Goal: Information Seeking & Learning: Learn about a topic

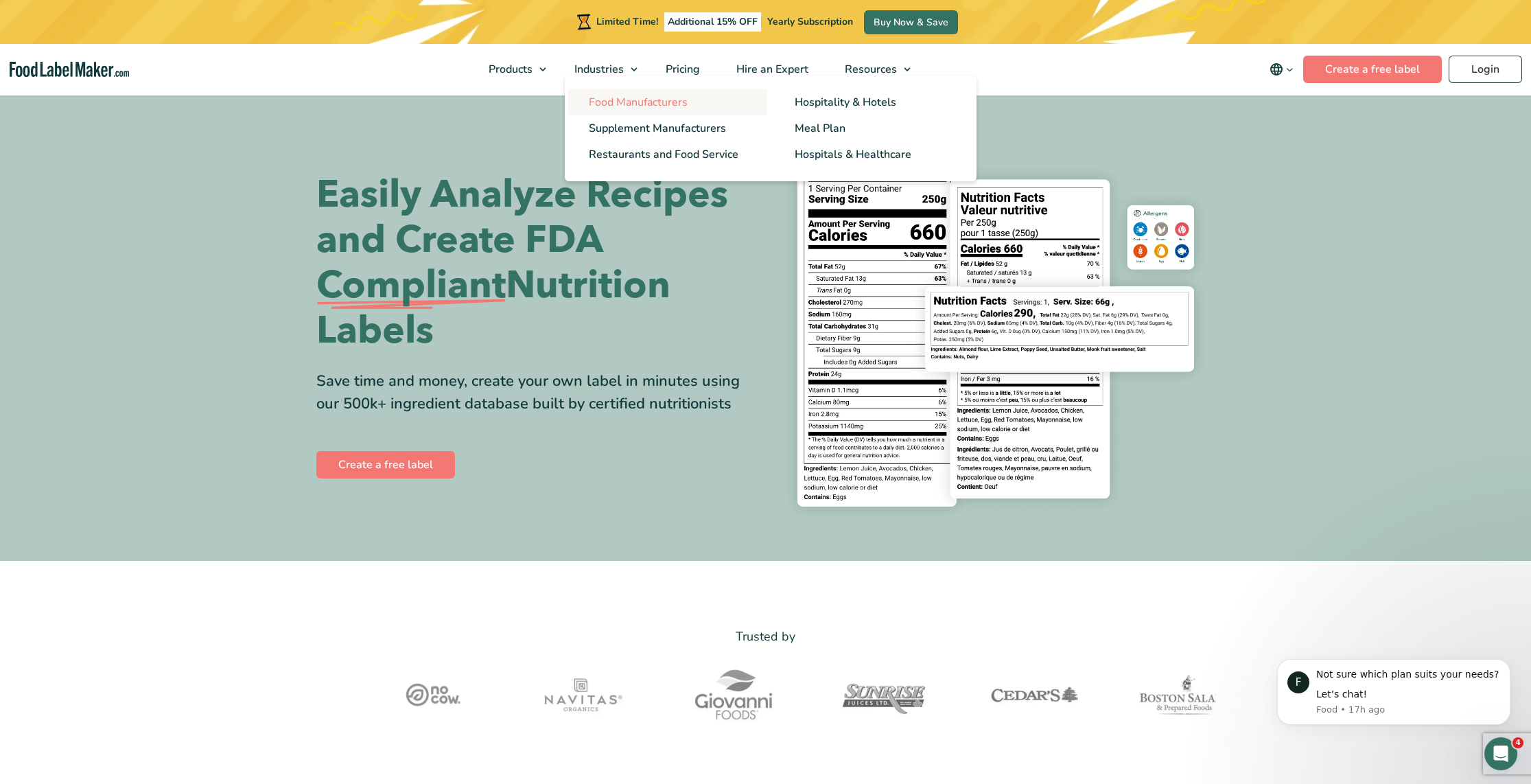
click at [631, 97] on span "Food Manufacturers" at bounding box center [638, 102] width 99 height 15
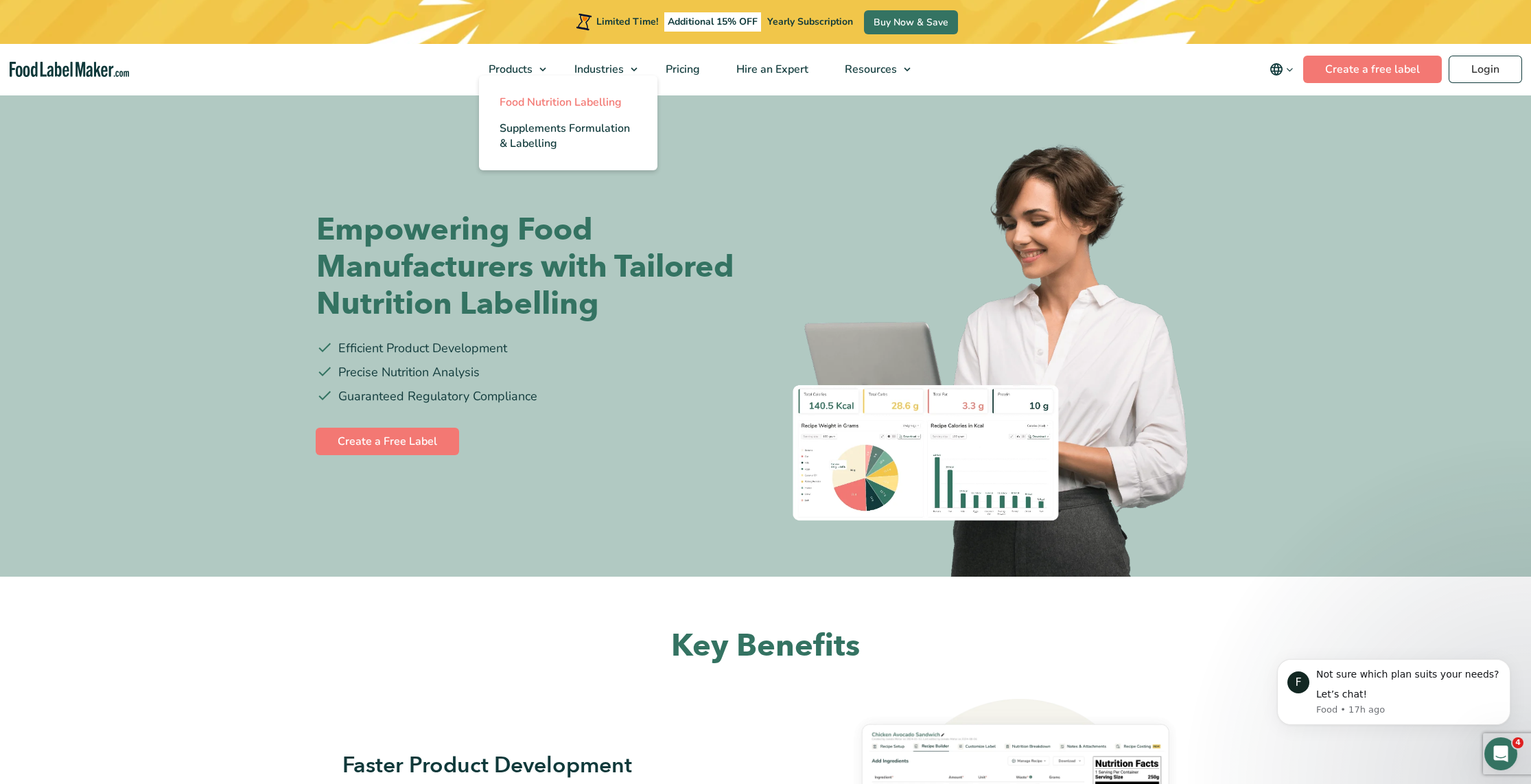
click at [552, 99] on span "Food Nutrition Labelling" at bounding box center [561, 102] width 122 height 15
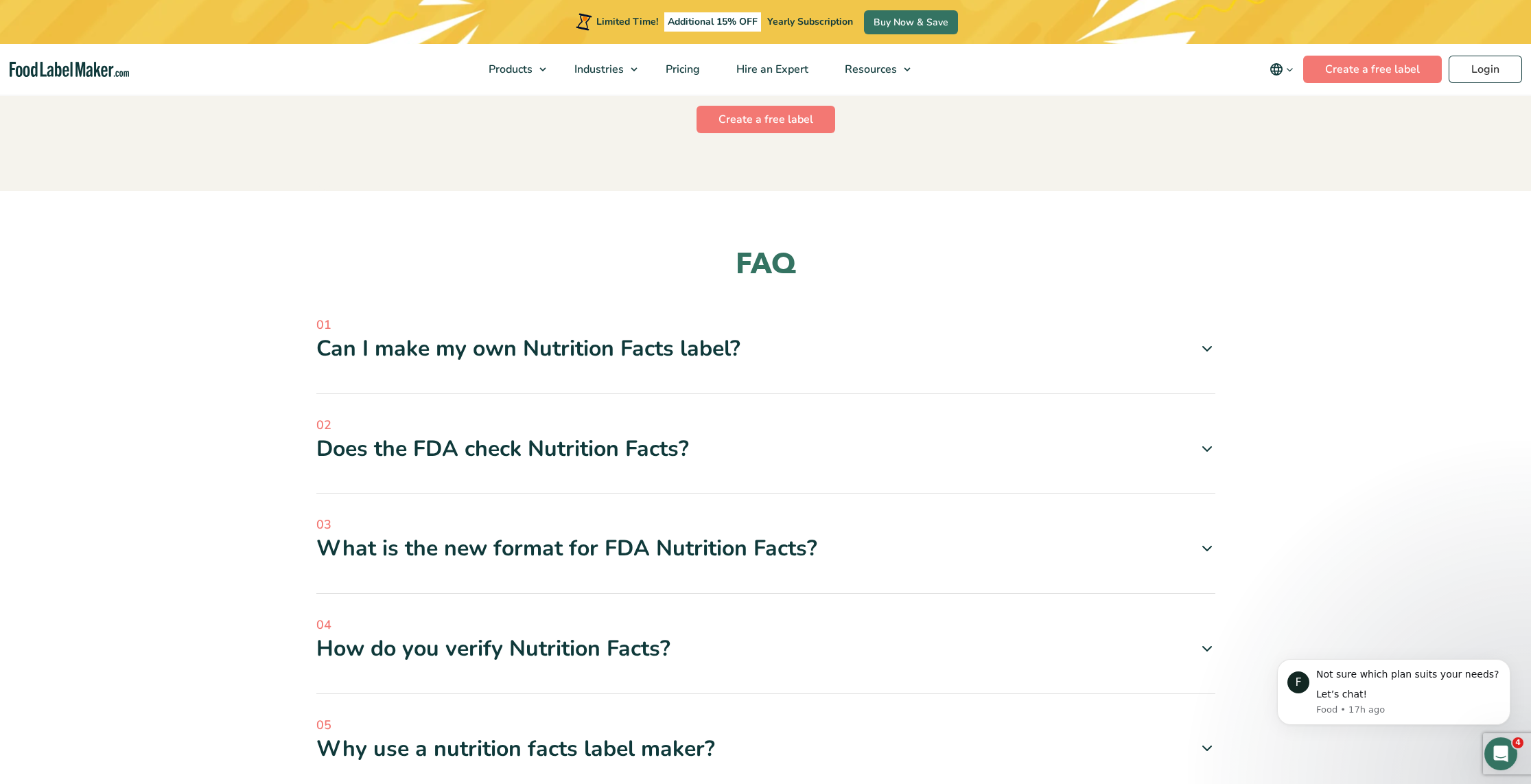
scroll to position [4049, 0]
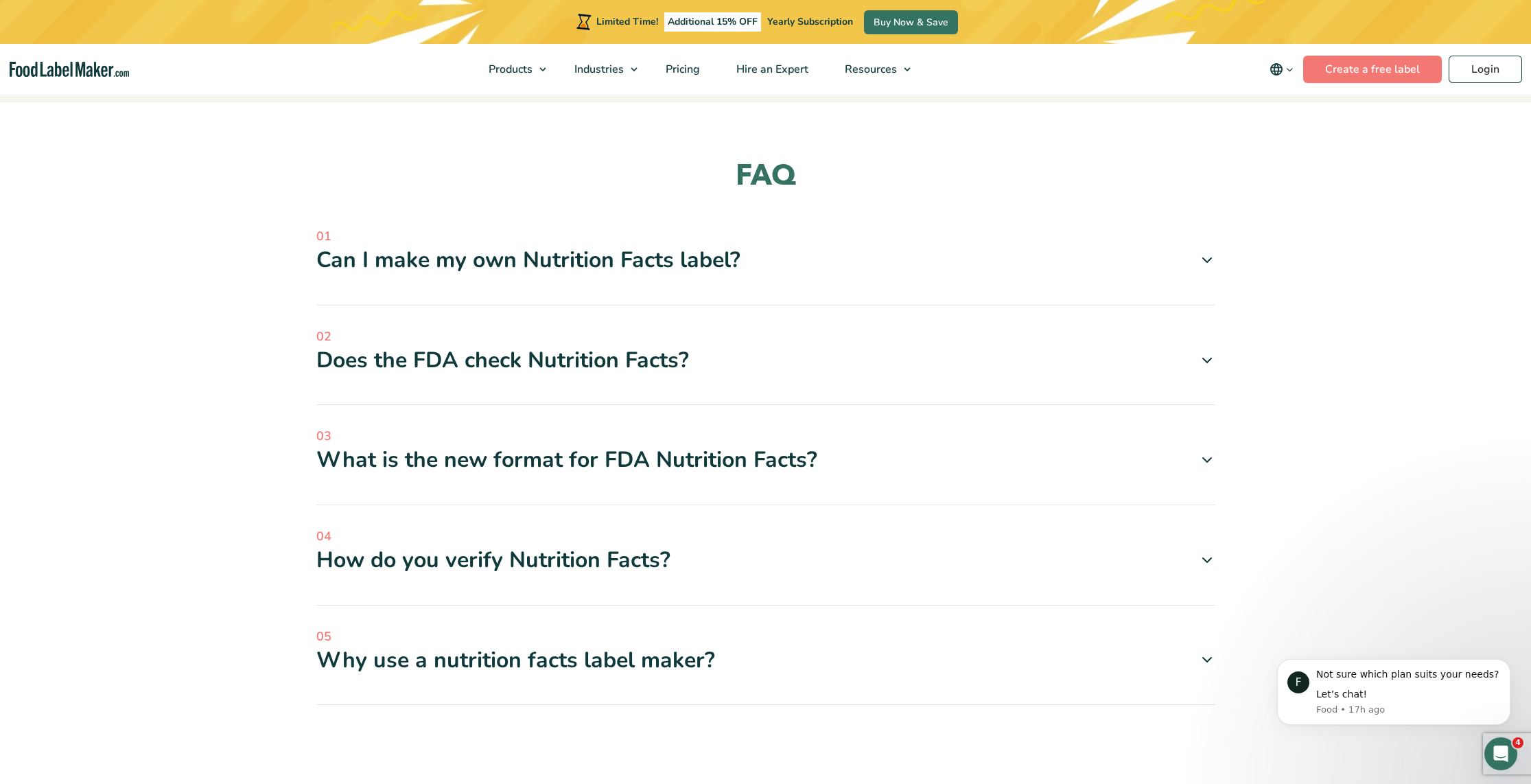
click at [1194, 251] on span at bounding box center [1202, 259] width 27 height 16
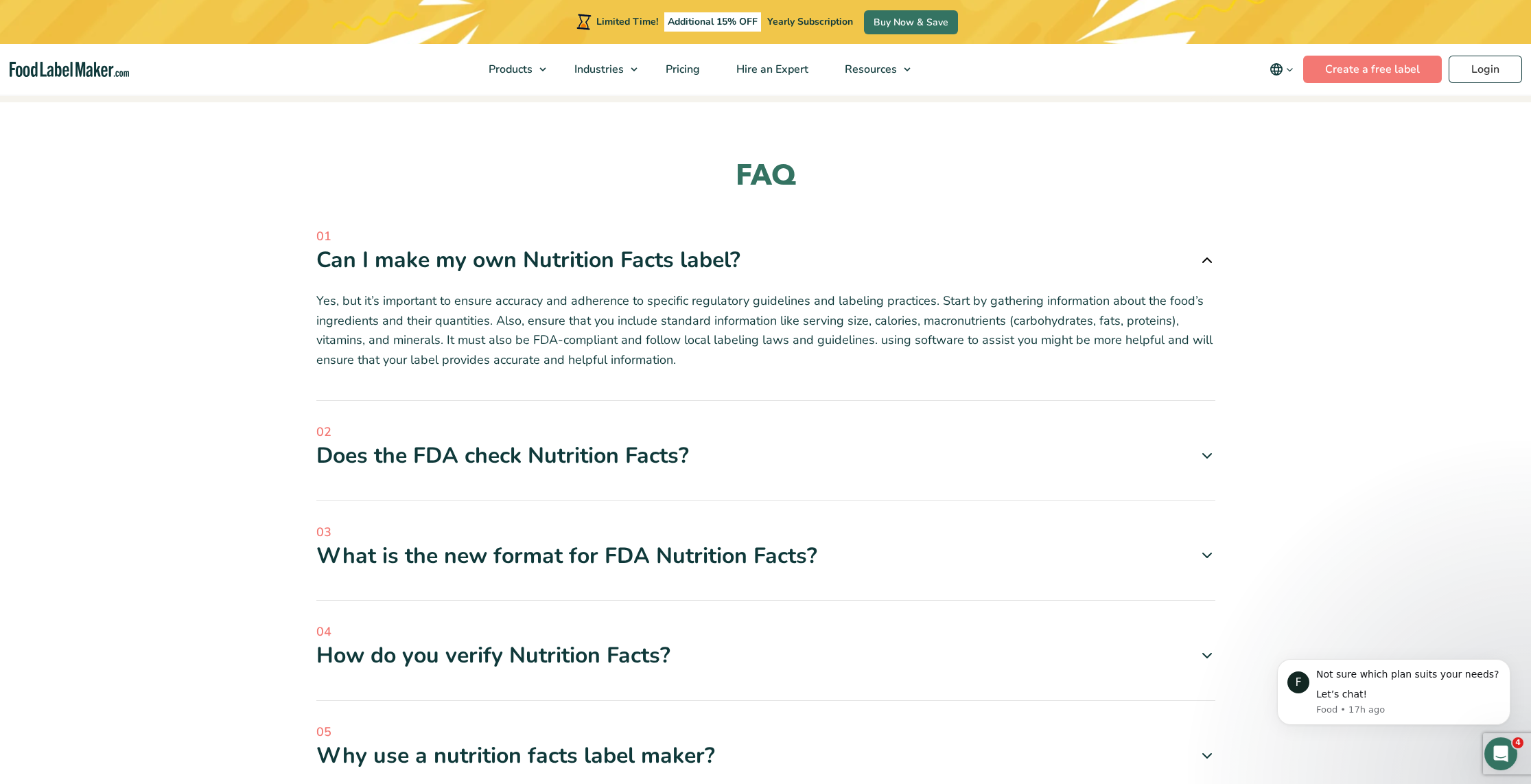
click at [1205, 251] on icon at bounding box center [1206, 259] width 16 height 16
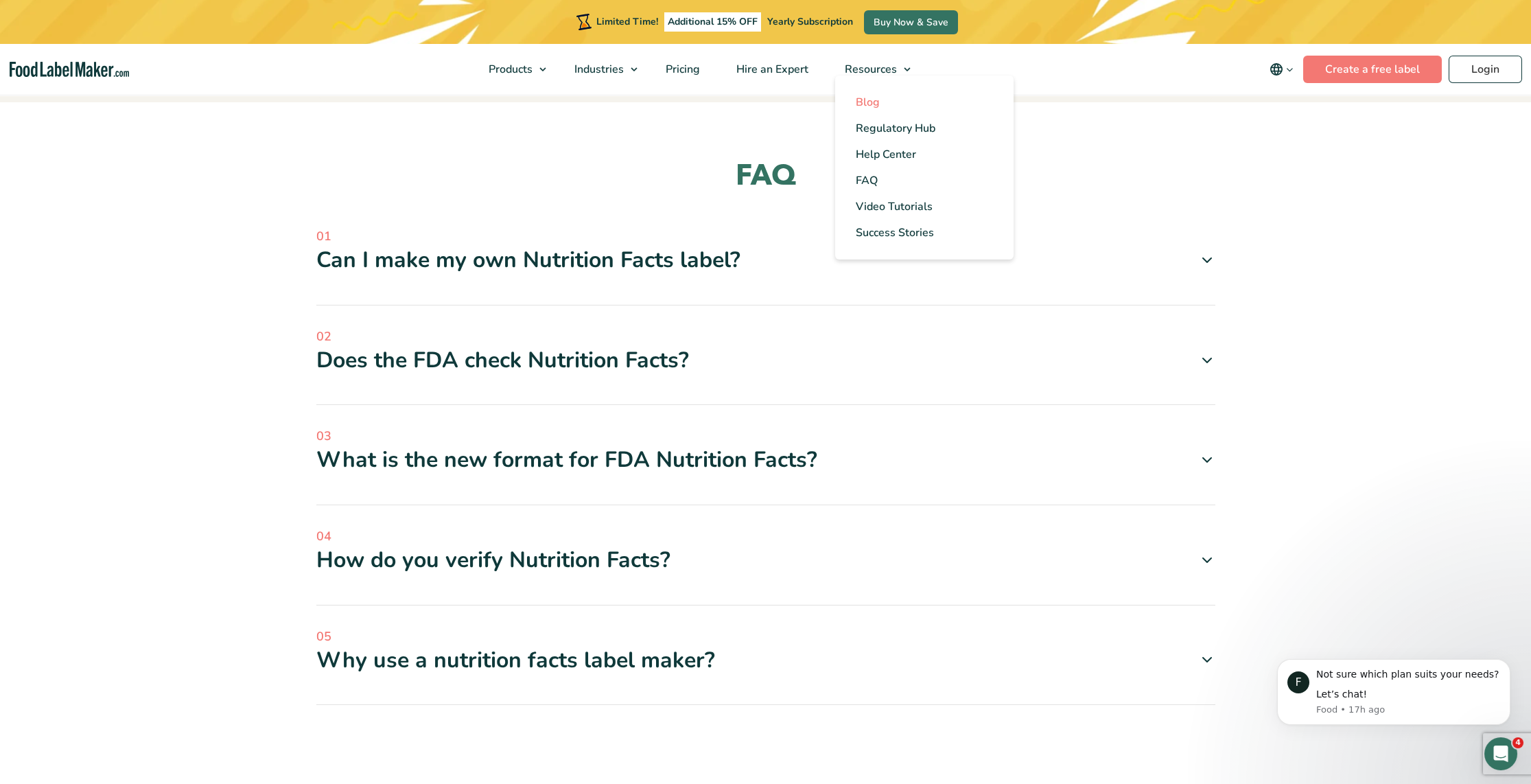
click at [876, 102] on span "Blog" at bounding box center [868, 102] width 24 height 15
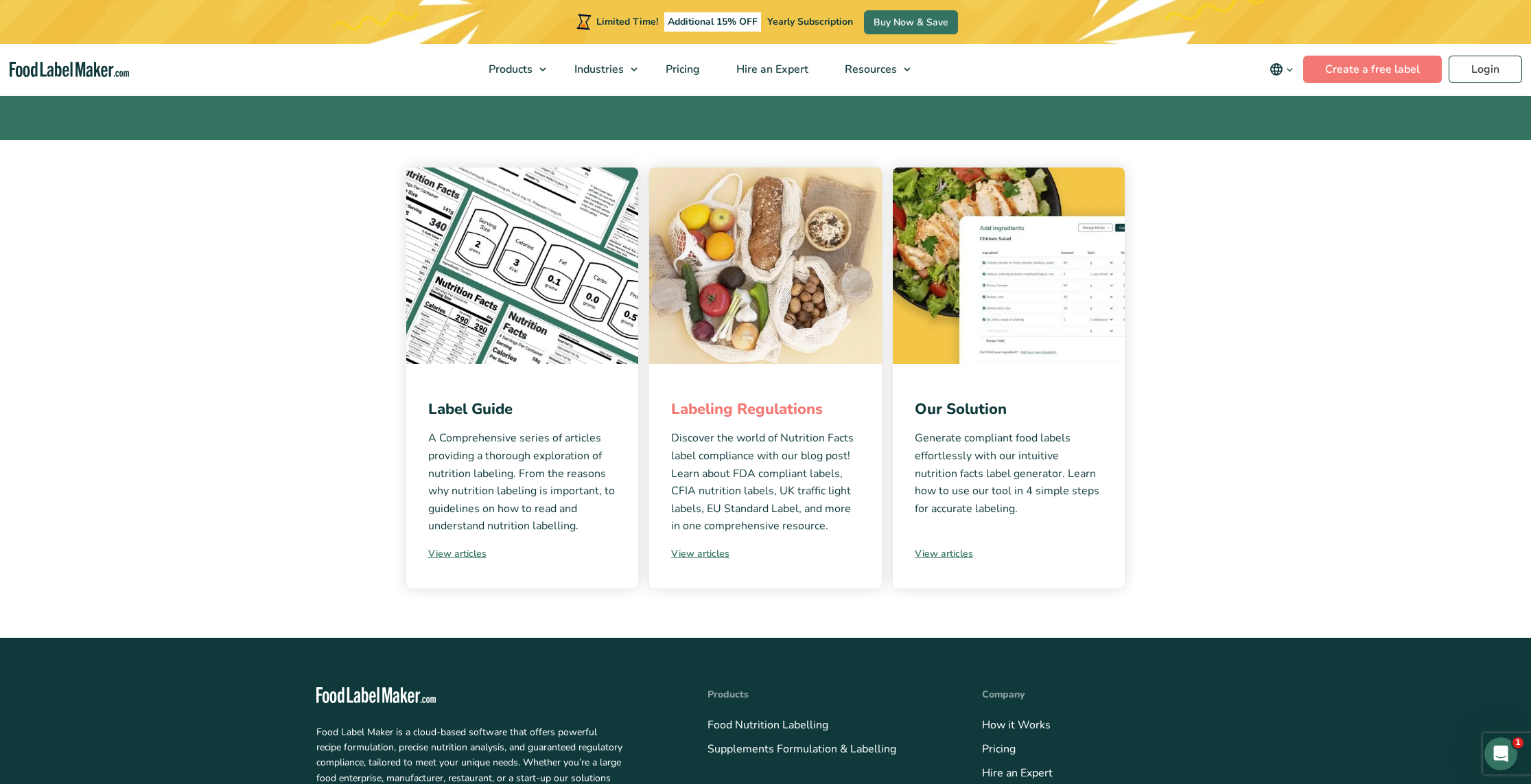
click at [709, 410] on link "Labeling Regulations" at bounding box center [747, 409] width 152 height 20
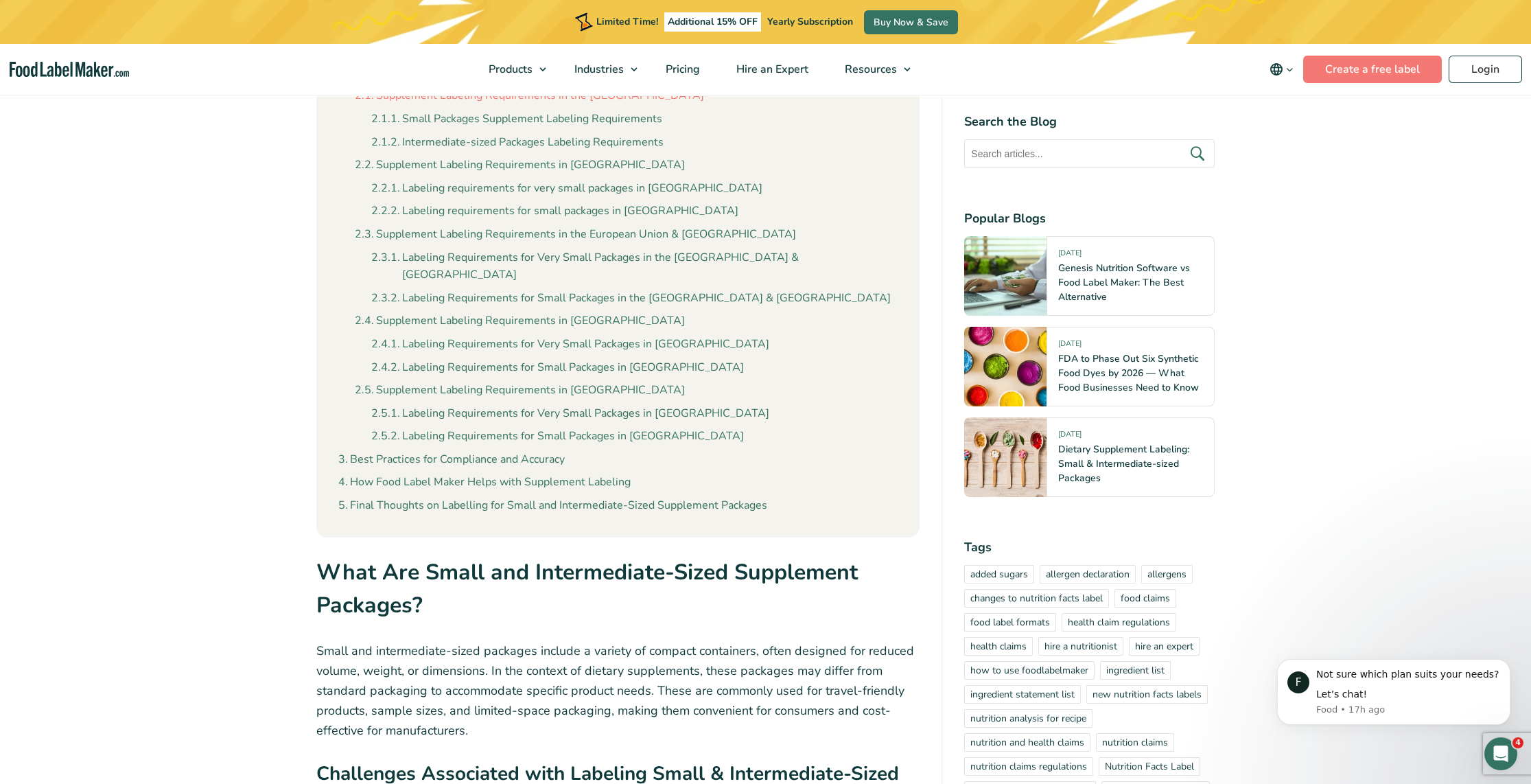
scroll to position [961, 0]
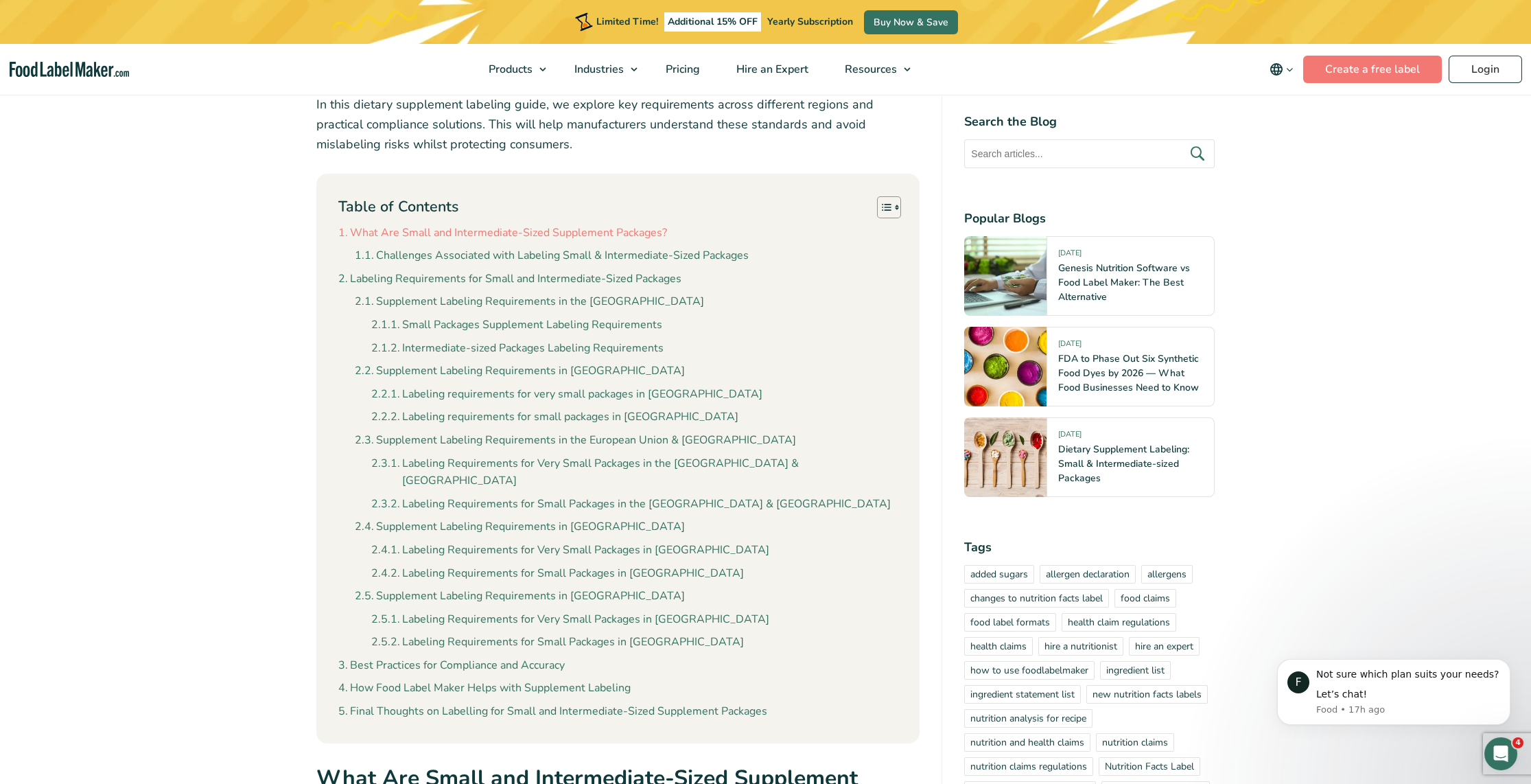
click at [516, 230] on link "What Are Small and Intermediate-Sized Supplement Packages?" at bounding box center [503, 233] width 329 height 18
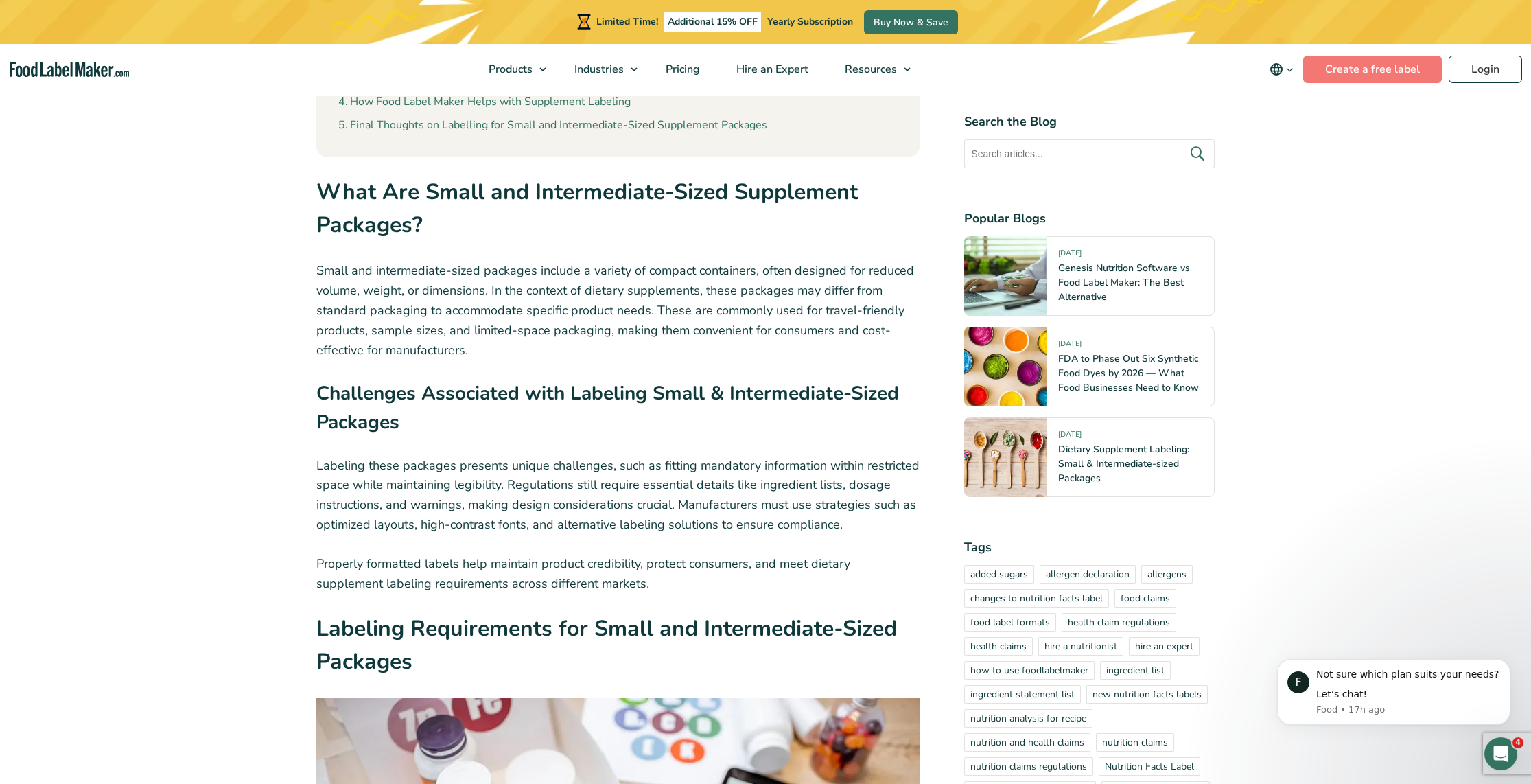
scroll to position [1555, 0]
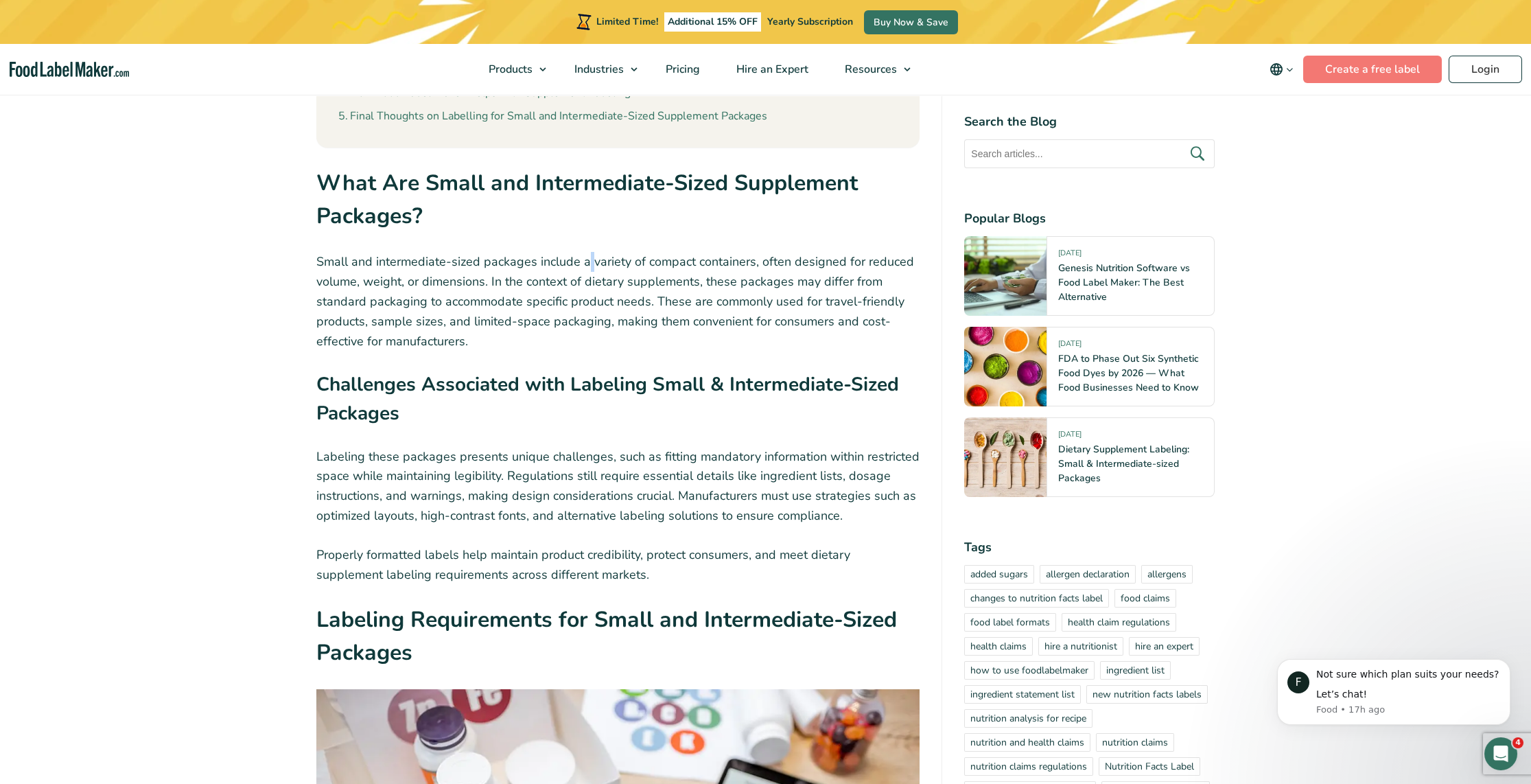
click at [589, 251] on p "Small and intermediate-sized packages include a variety of compact containers, …" at bounding box center [618, 301] width 604 height 99
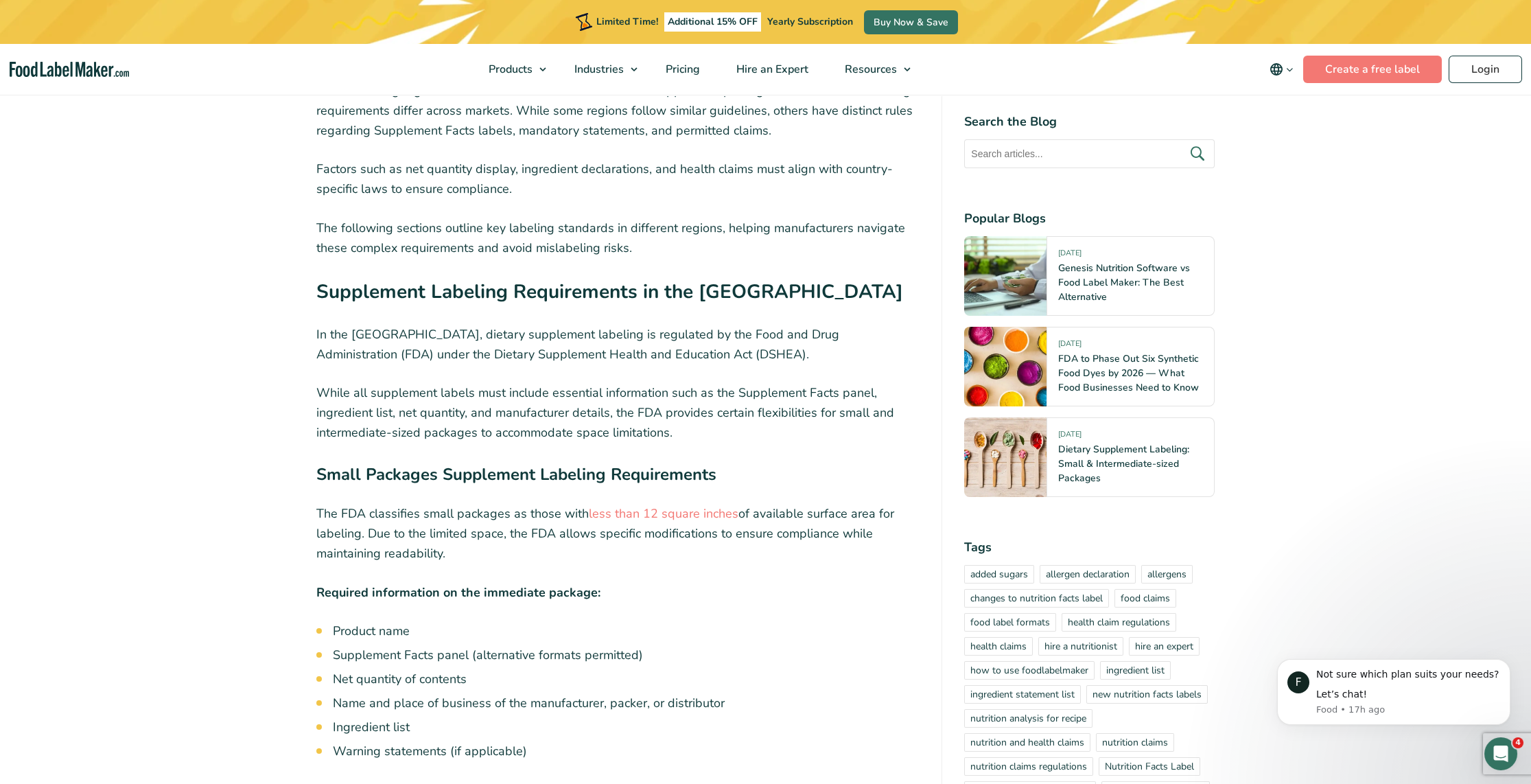
scroll to position [2653, 0]
